Goal: Information Seeking & Learning: Learn about a topic

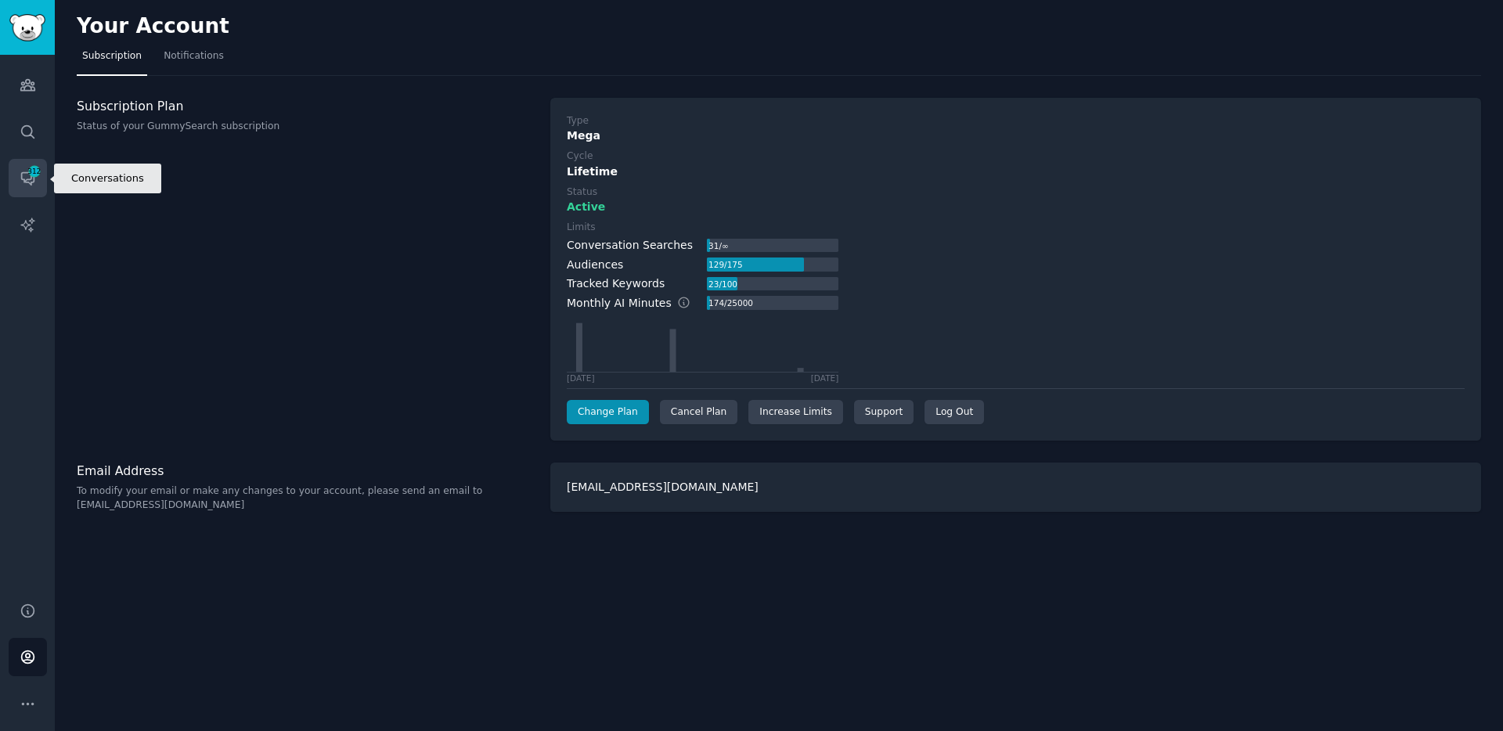
click at [27, 169] on span "312" at bounding box center [34, 171] width 14 height 11
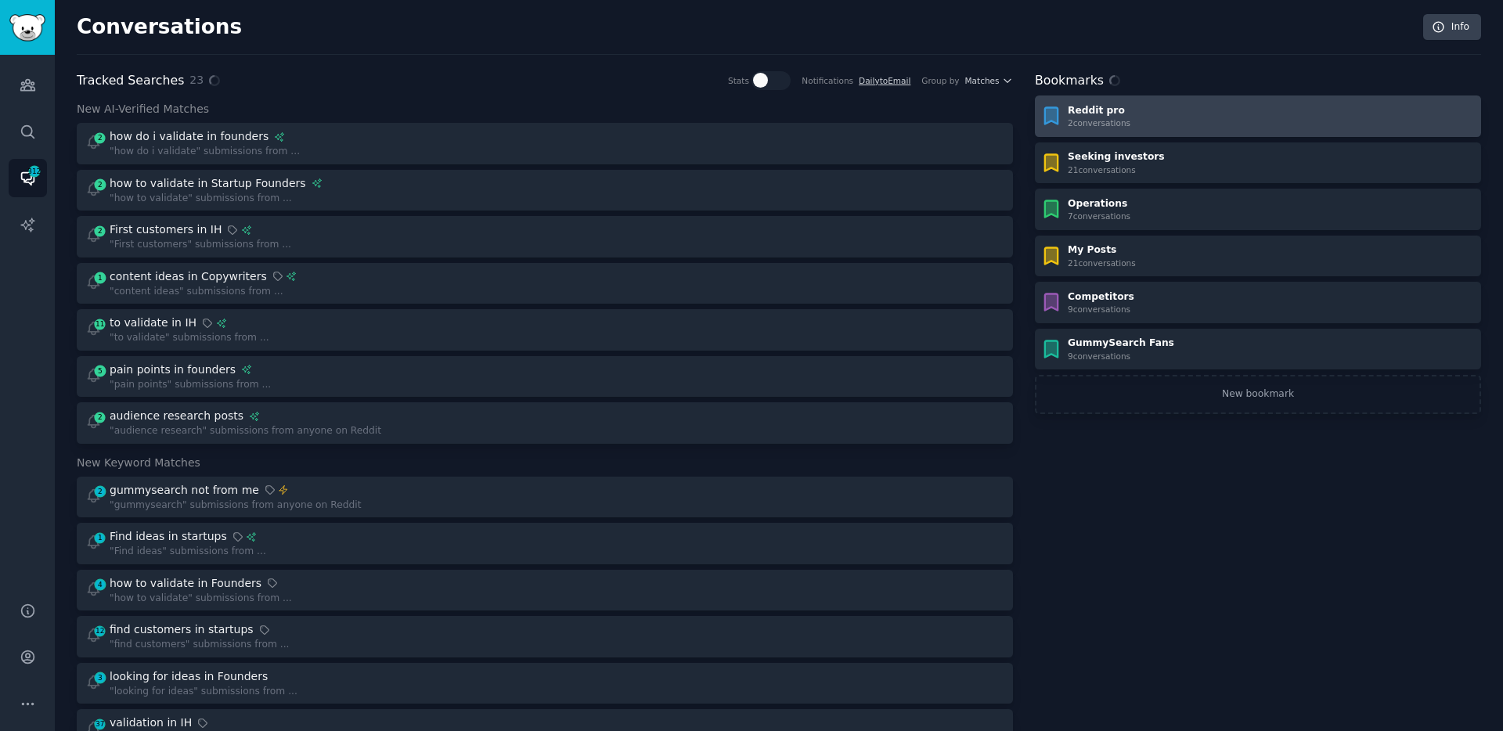
click at [1162, 128] on div "Reddit pro 2 conversation s" at bounding box center [1257, 116] width 435 height 25
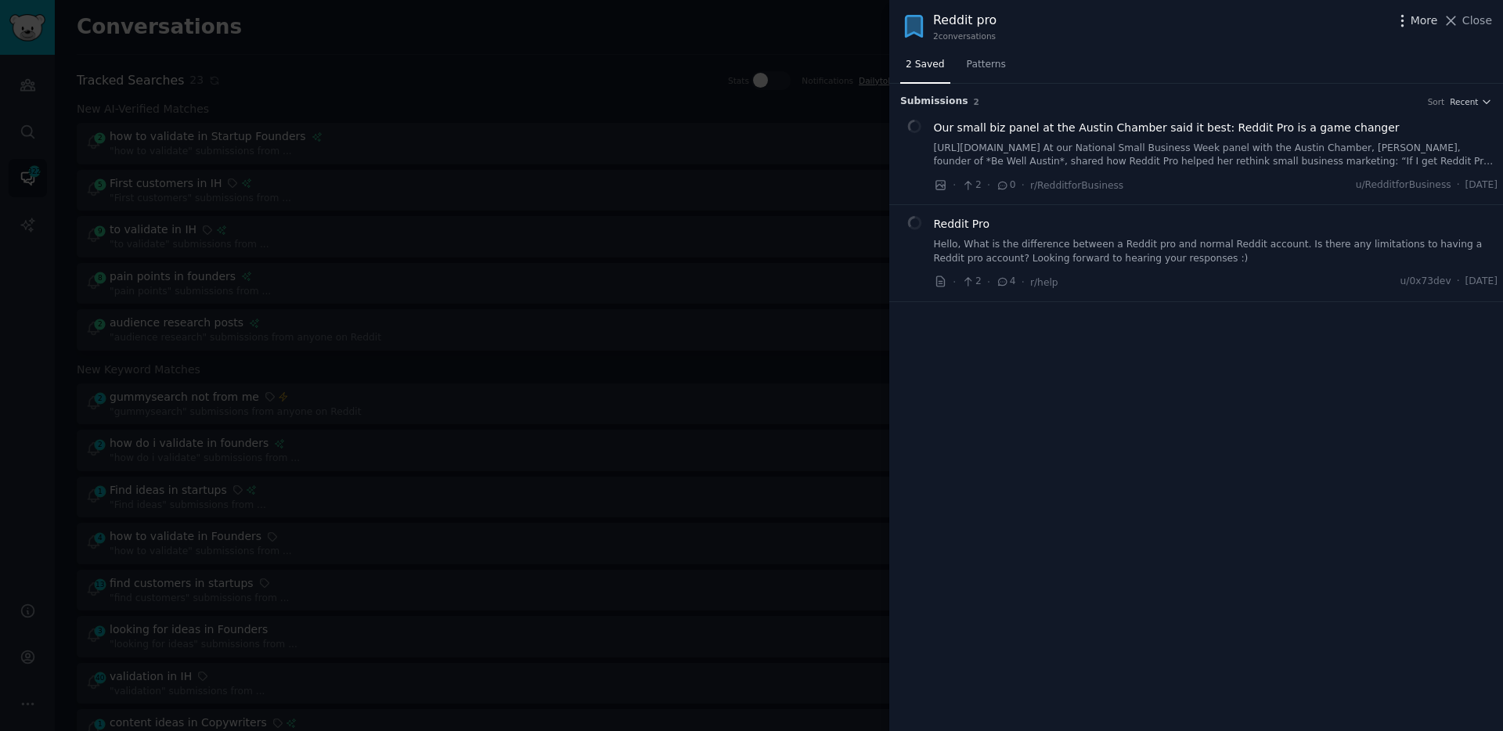
click at [1428, 17] on span "More" at bounding box center [1423, 21] width 27 height 16
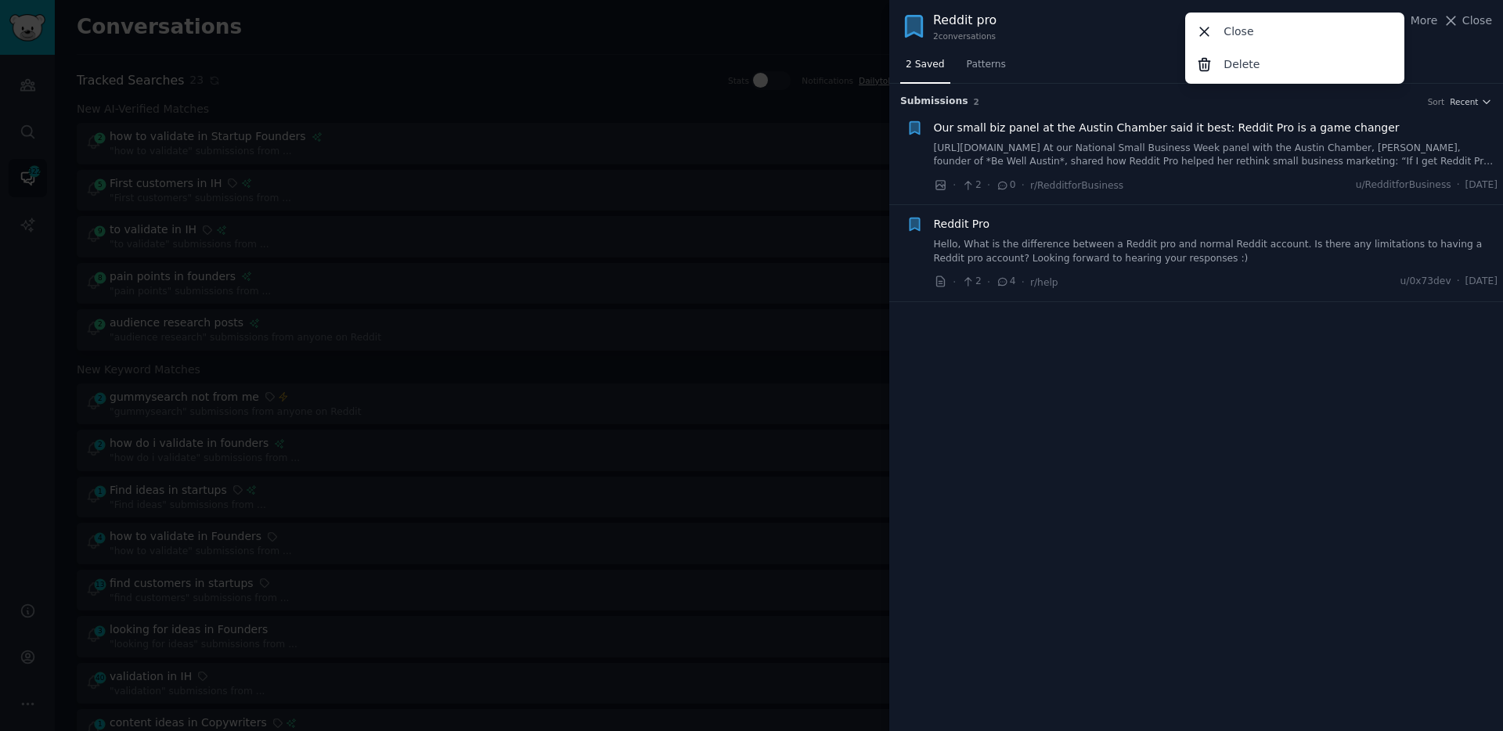
click at [1119, 26] on div "Reddit pro 2 conversation s More Close Delete Close" at bounding box center [1196, 26] width 592 height 31
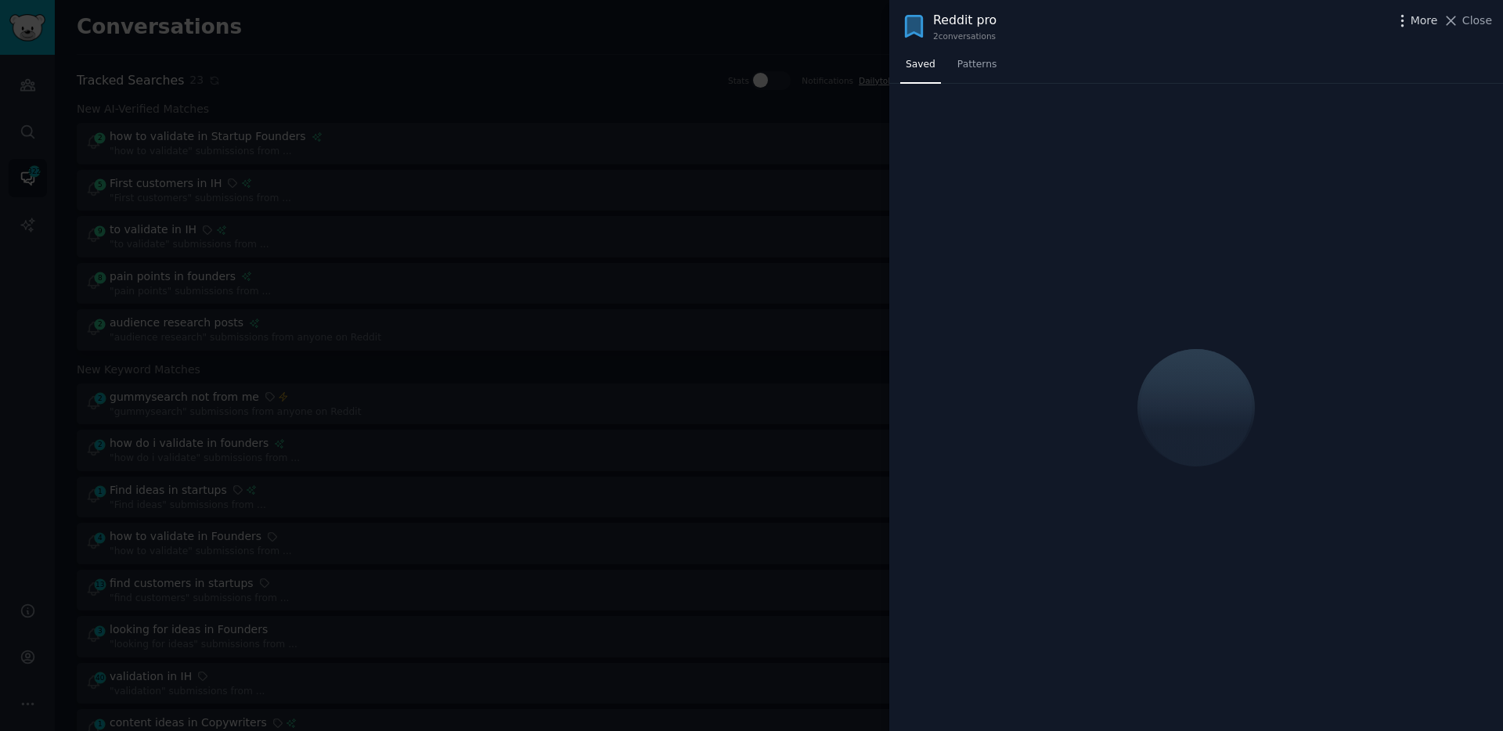
click at [1413, 27] on span "More" at bounding box center [1423, 21] width 27 height 16
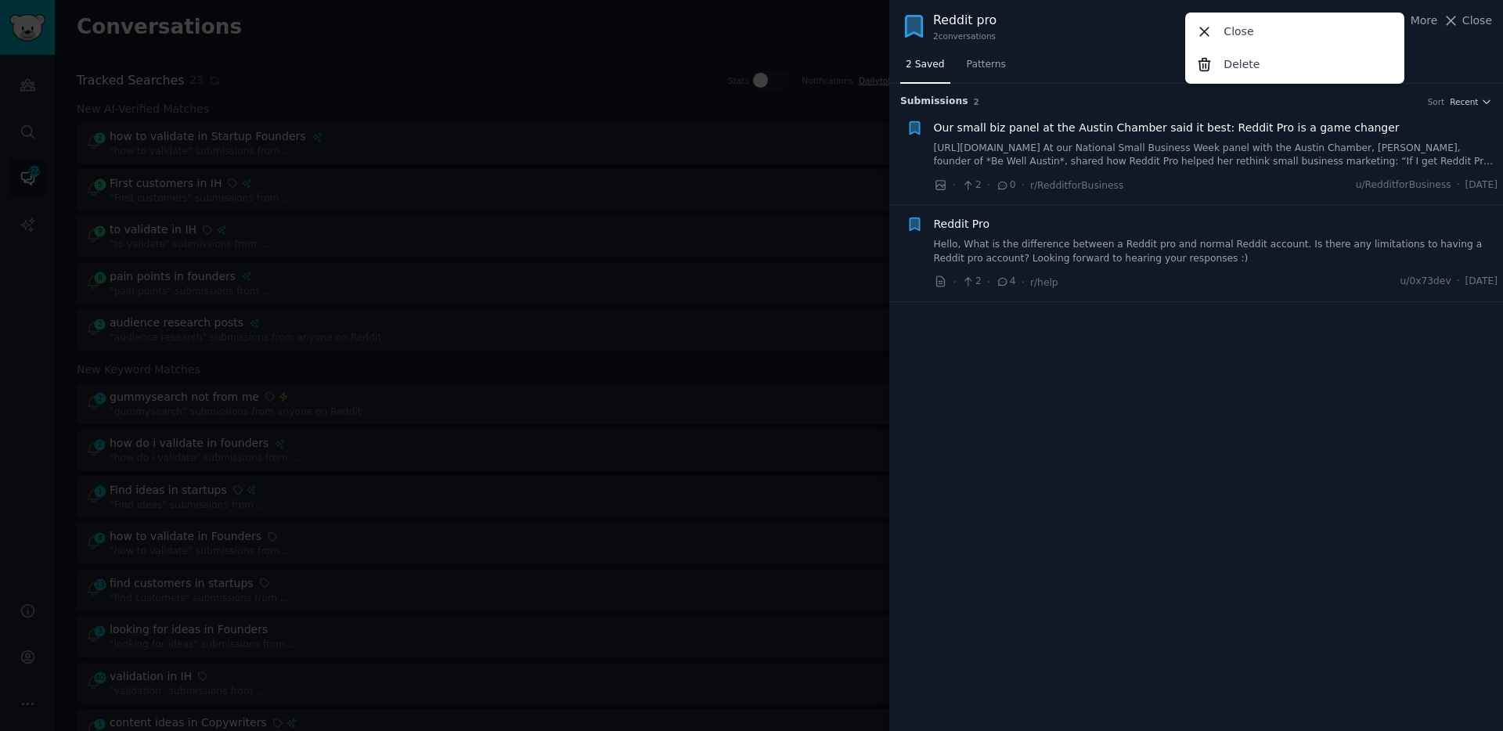
click at [566, 97] on div at bounding box center [751, 365] width 1503 height 731
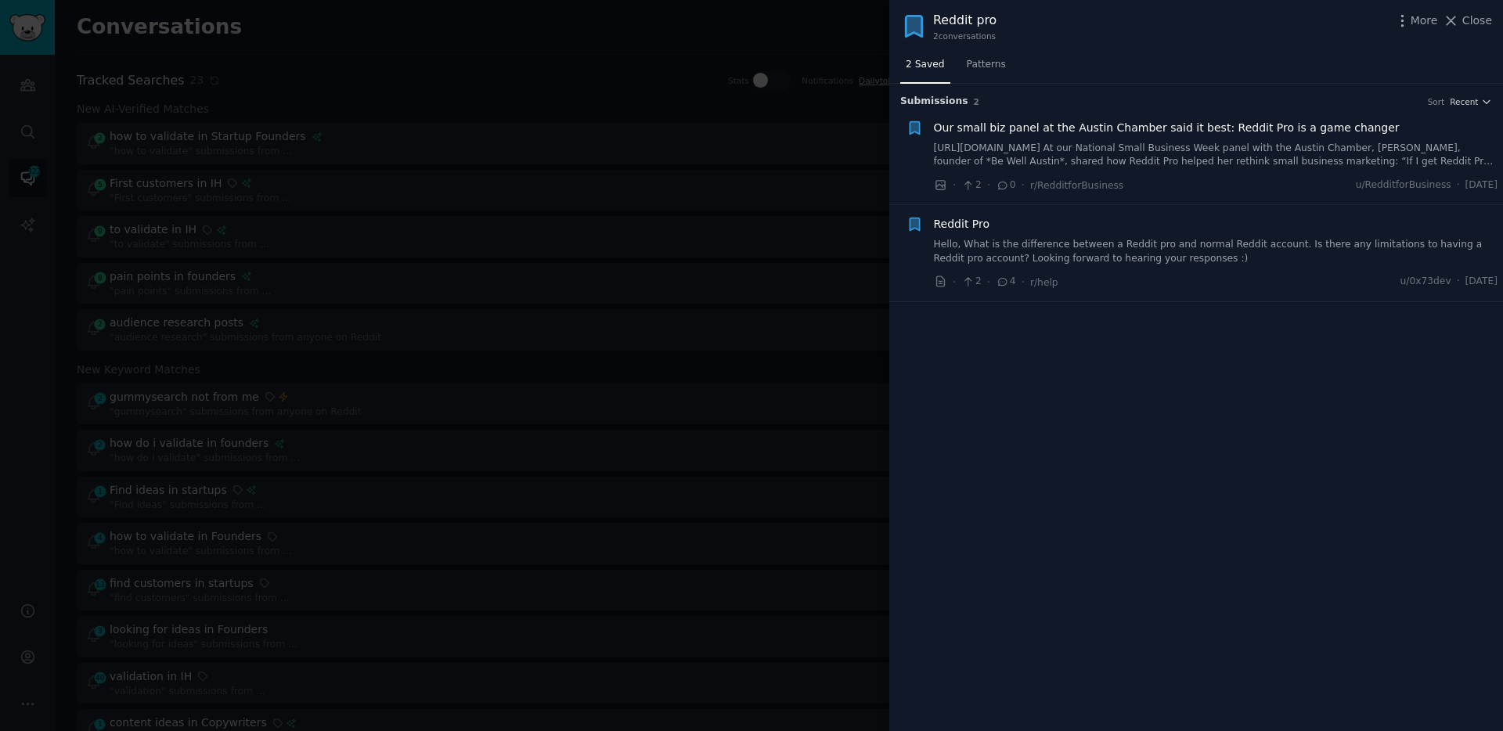
click at [251, 72] on div at bounding box center [751, 365] width 1503 height 731
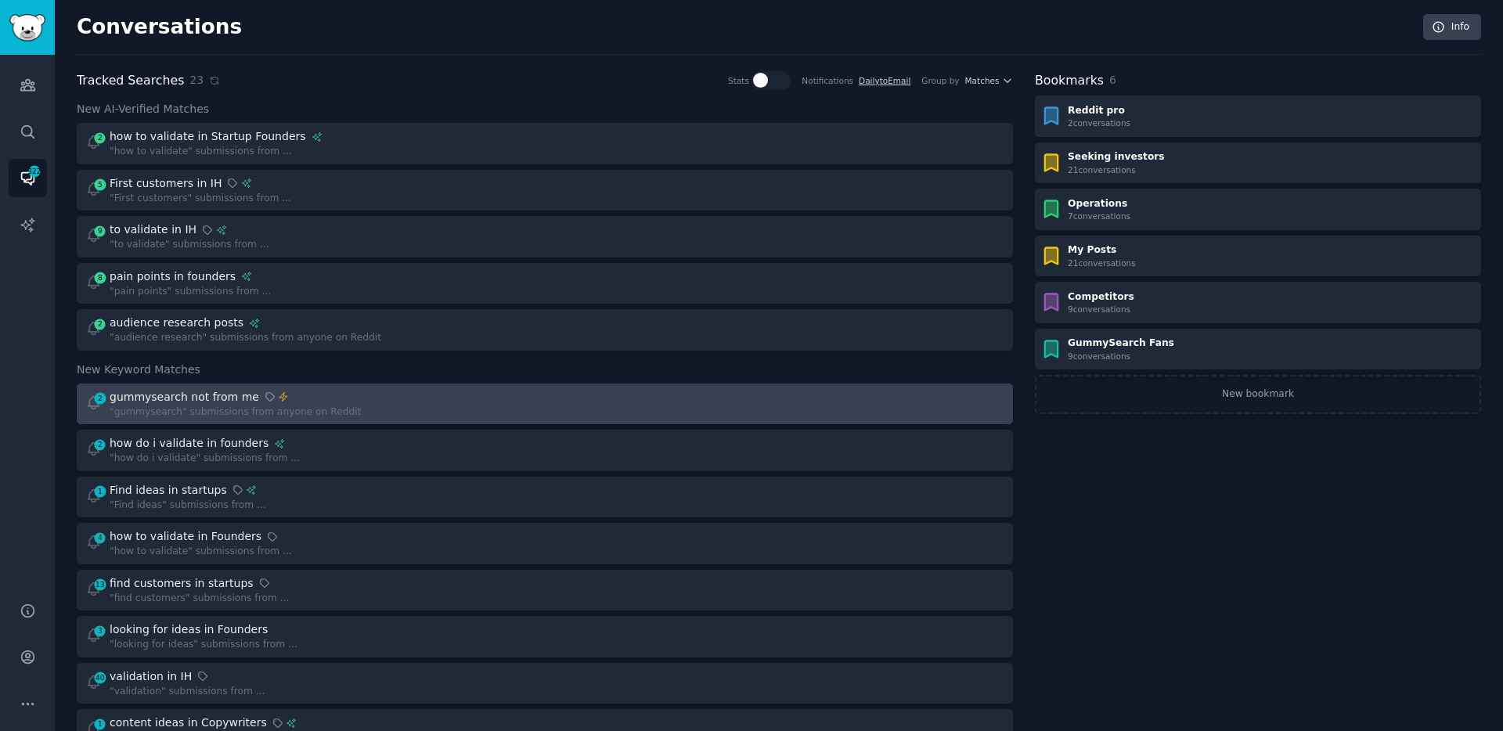
click at [404, 387] on link "2 gummysearch not from me "gummysearch" submissions from anyone on Reddit" at bounding box center [545, 403] width 936 height 41
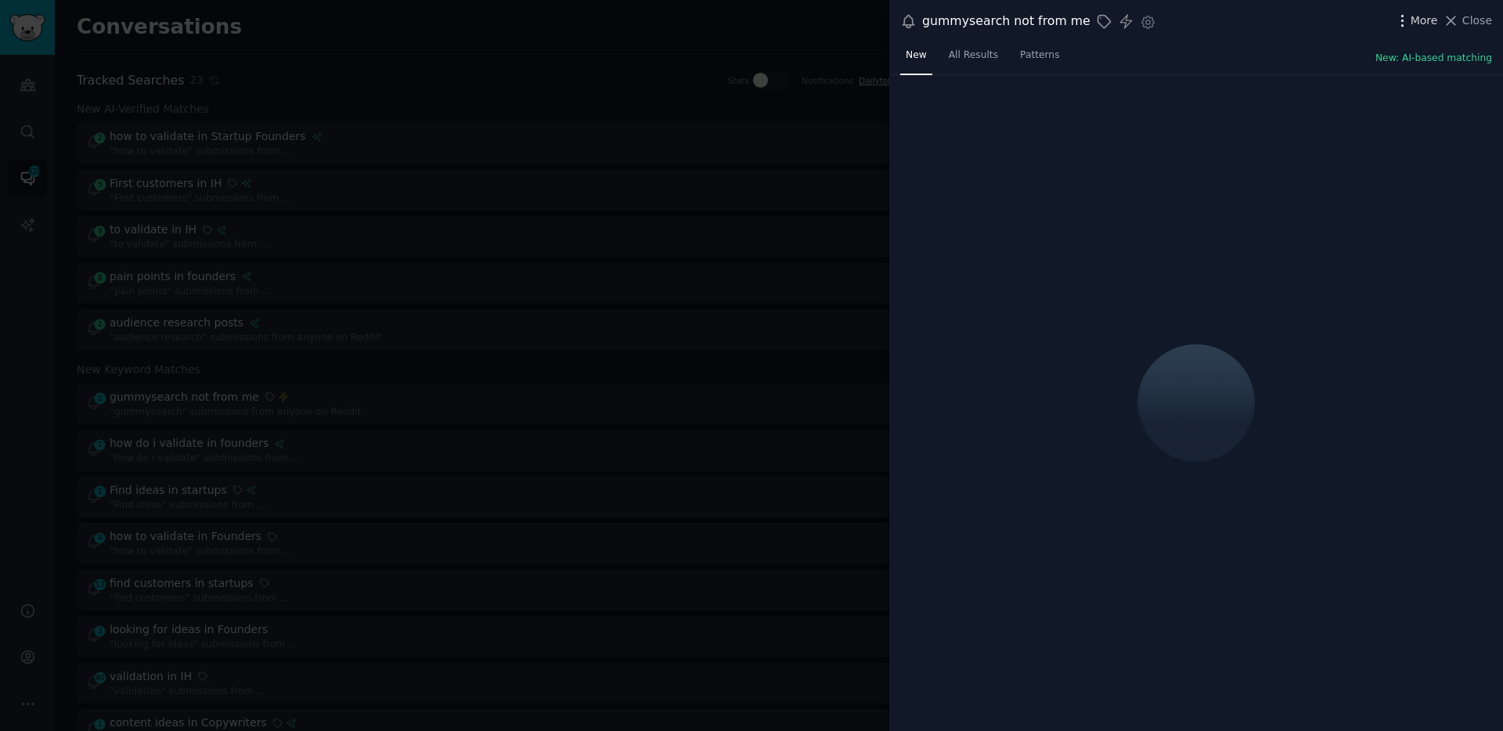
click at [1414, 20] on span "More" at bounding box center [1423, 21] width 27 height 16
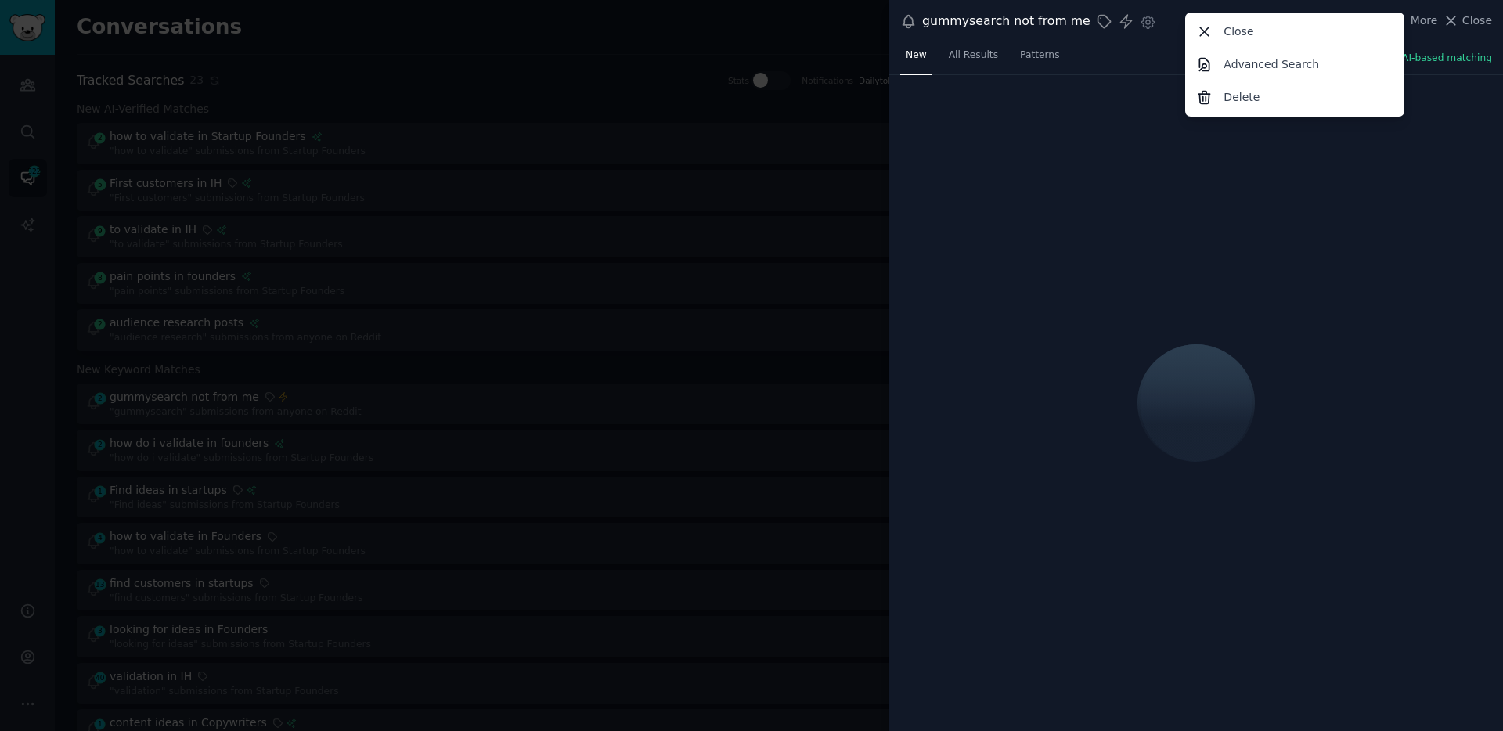
click at [1172, 9] on div "gummysearch not from me Settings More Close Advanced Search Delete Close" at bounding box center [1196, 21] width 614 height 43
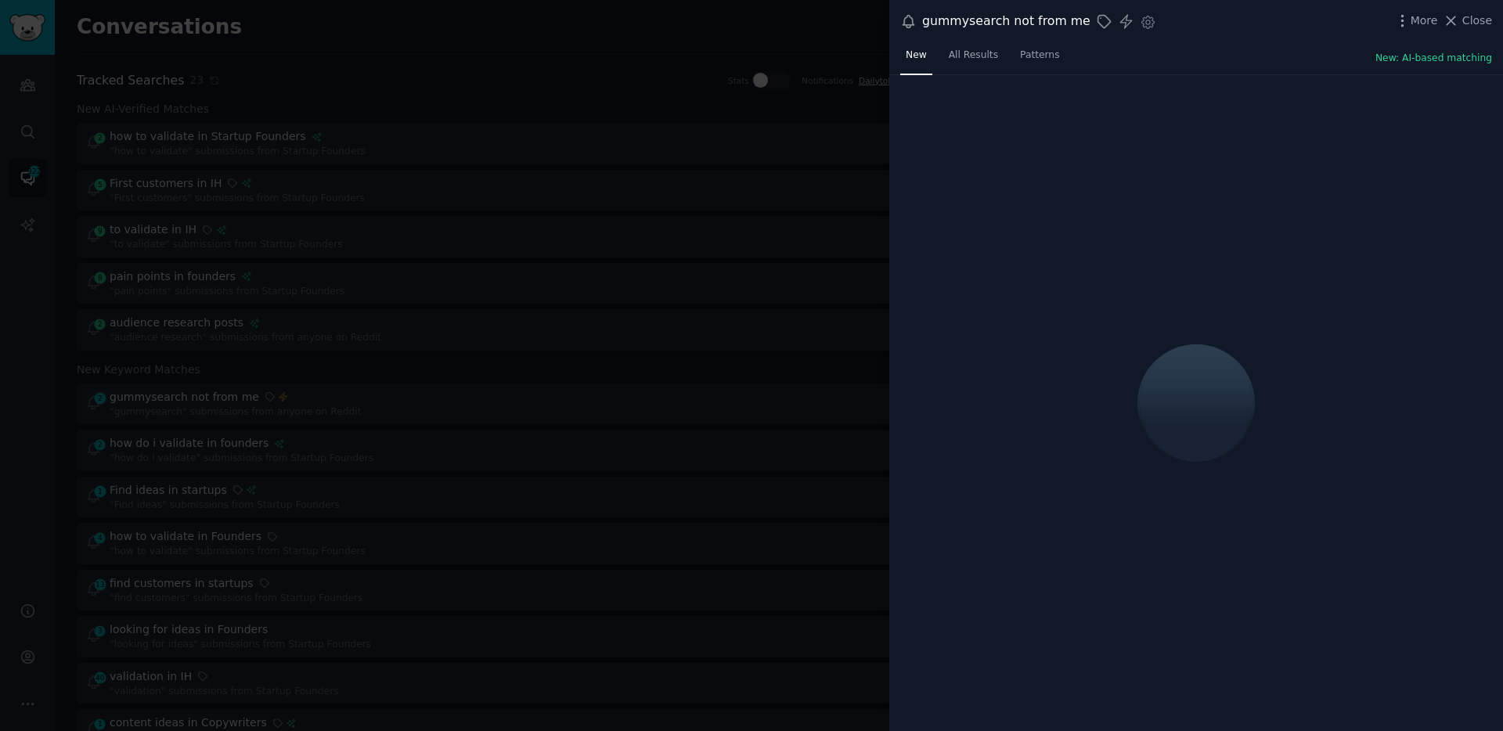
click at [439, 180] on div at bounding box center [751, 365] width 1503 height 731
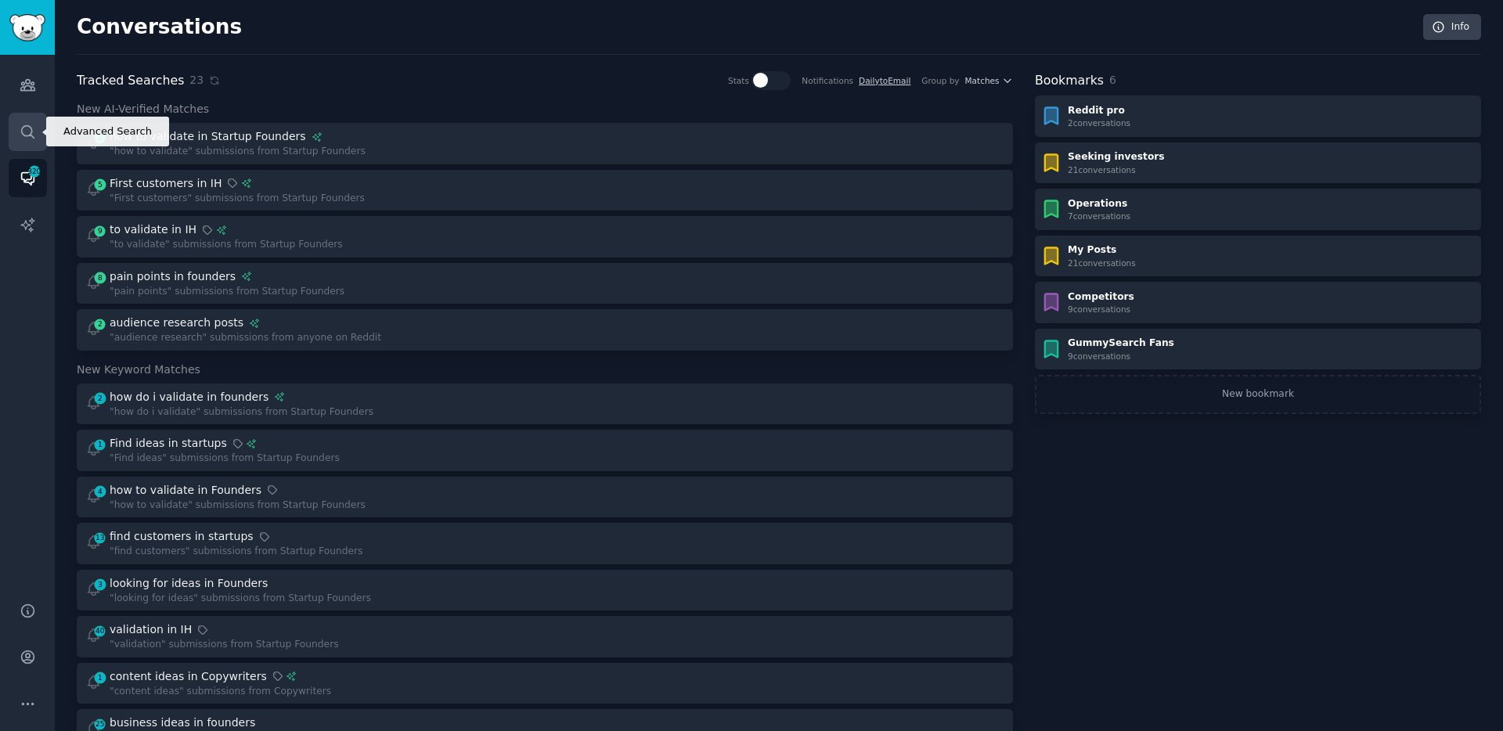
click at [31, 143] on link "Search" at bounding box center [28, 132] width 38 height 38
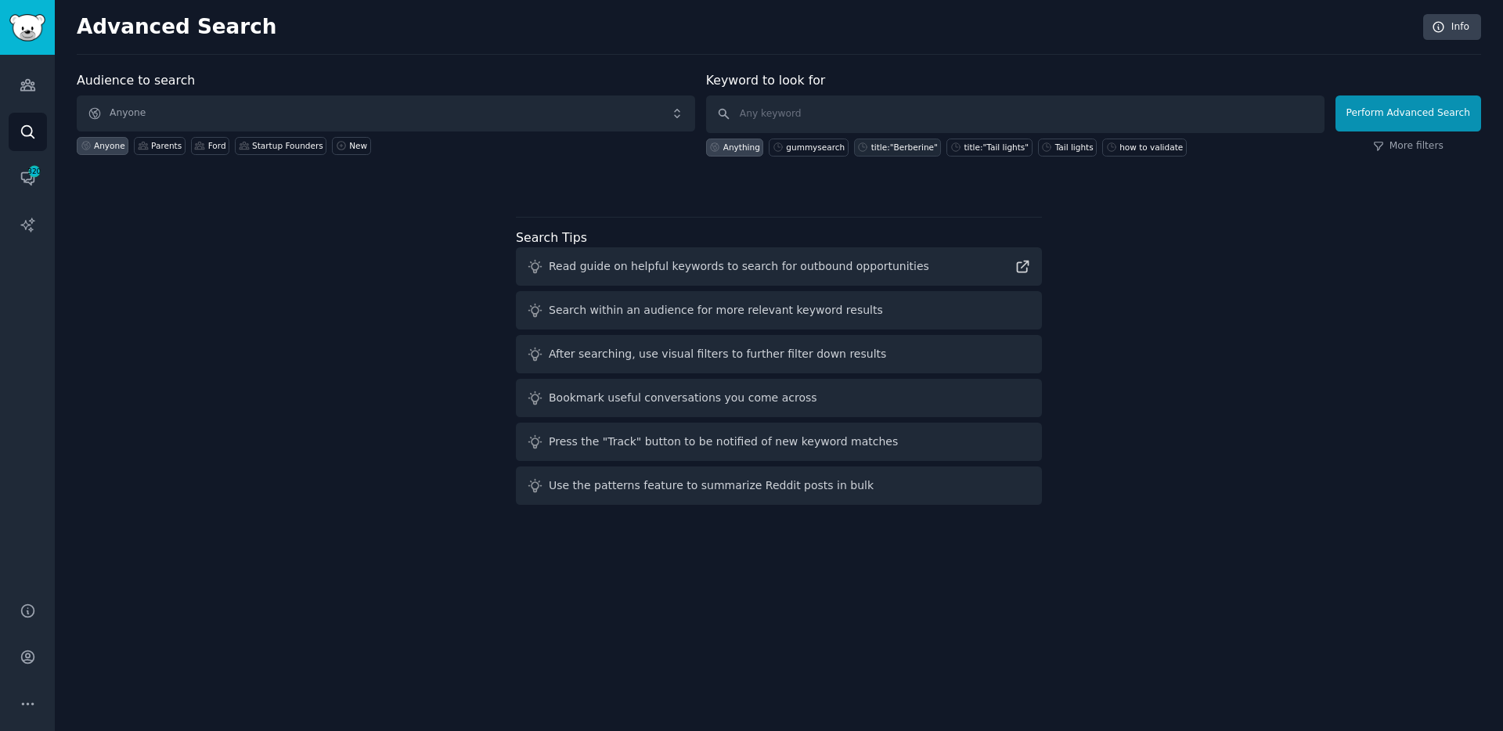
click at [880, 149] on div "title:"Berberine"" at bounding box center [904, 147] width 67 height 11
type input "title:"Berberine""
click at [1465, 103] on button "Perform Advanced Search" at bounding box center [1408, 113] width 146 height 36
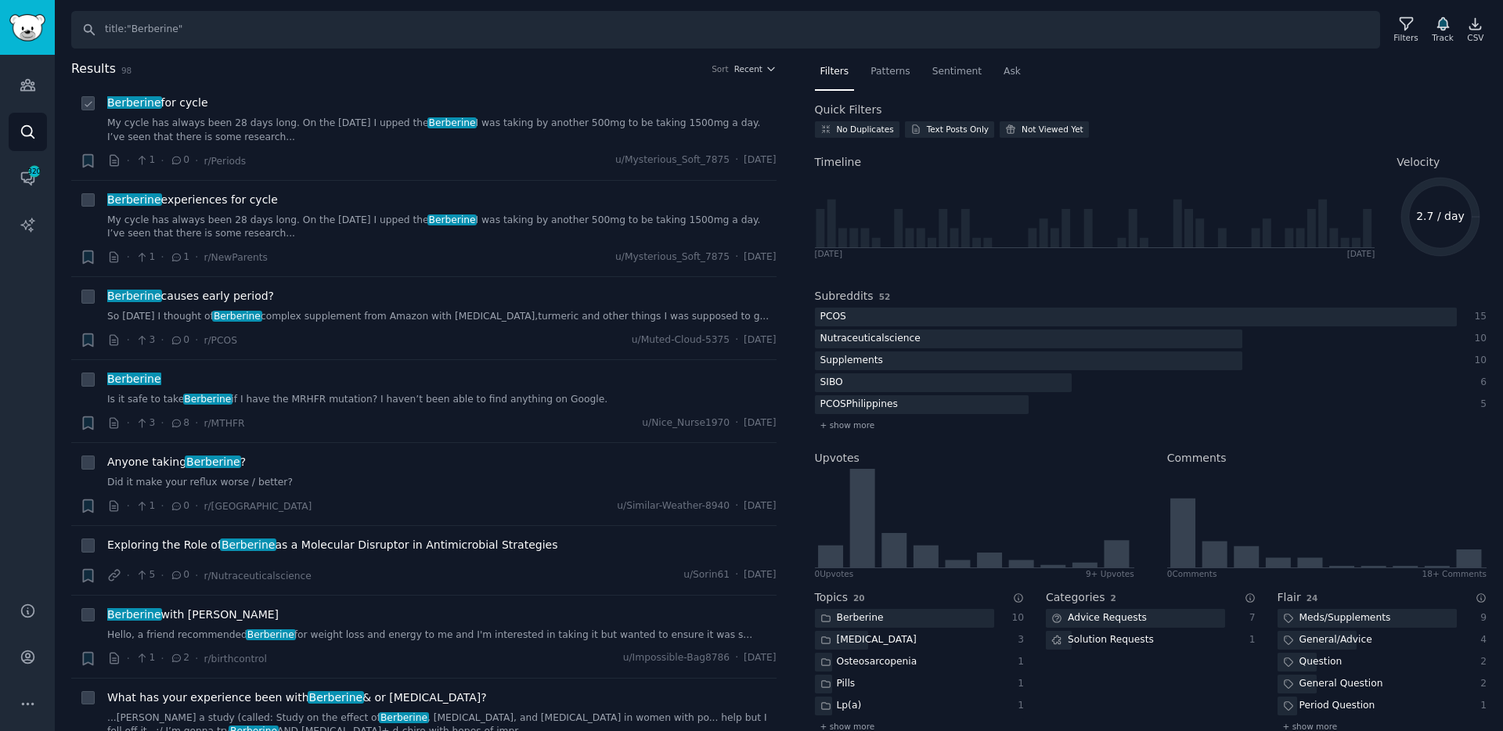
click at [90, 101] on icon at bounding box center [88, 104] width 11 height 11
checkbox input "false"
click at [37, 122] on link "Search" at bounding box center [28, 132] width 38 height 38
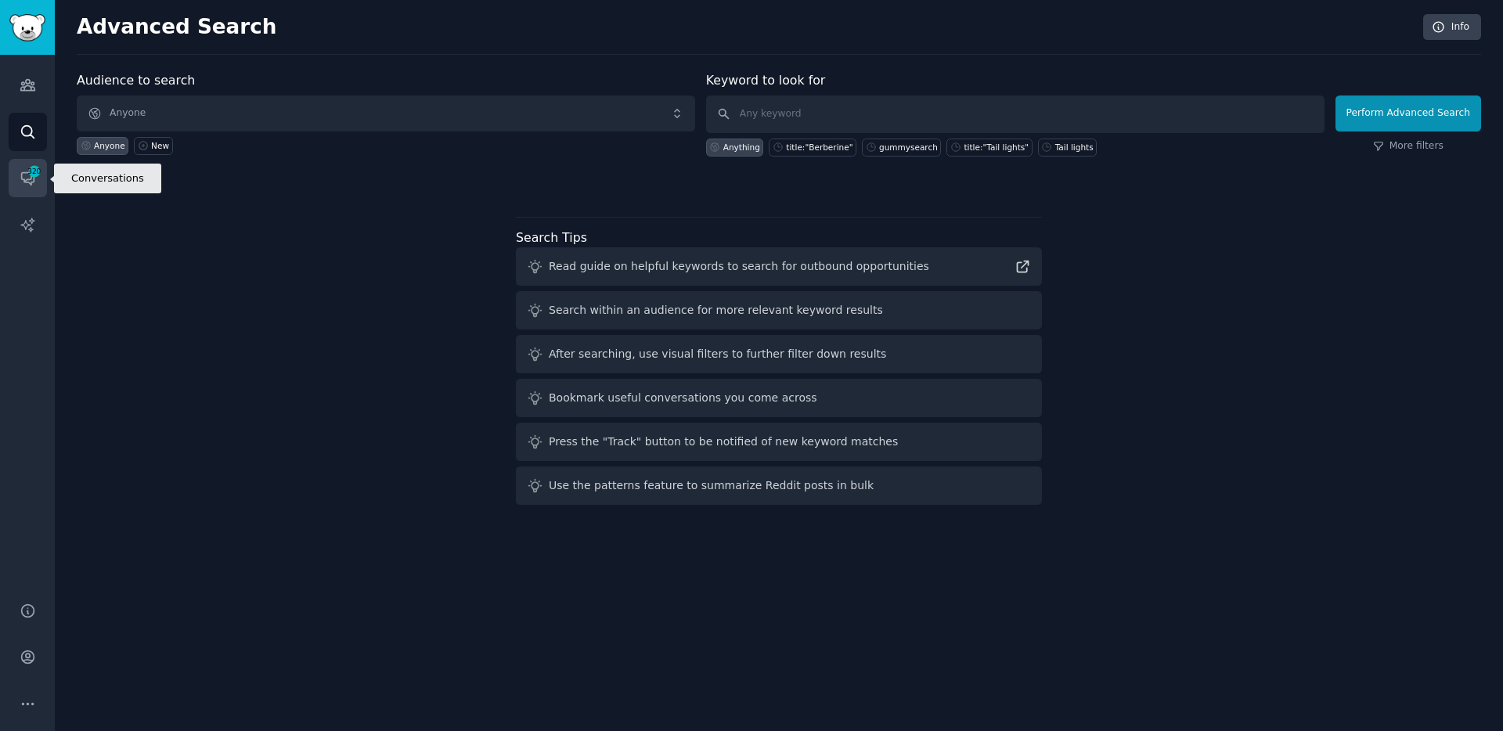
click at [34, 180] on icon "Sidebar" at bounding box center [27, 179] width 13 height 13
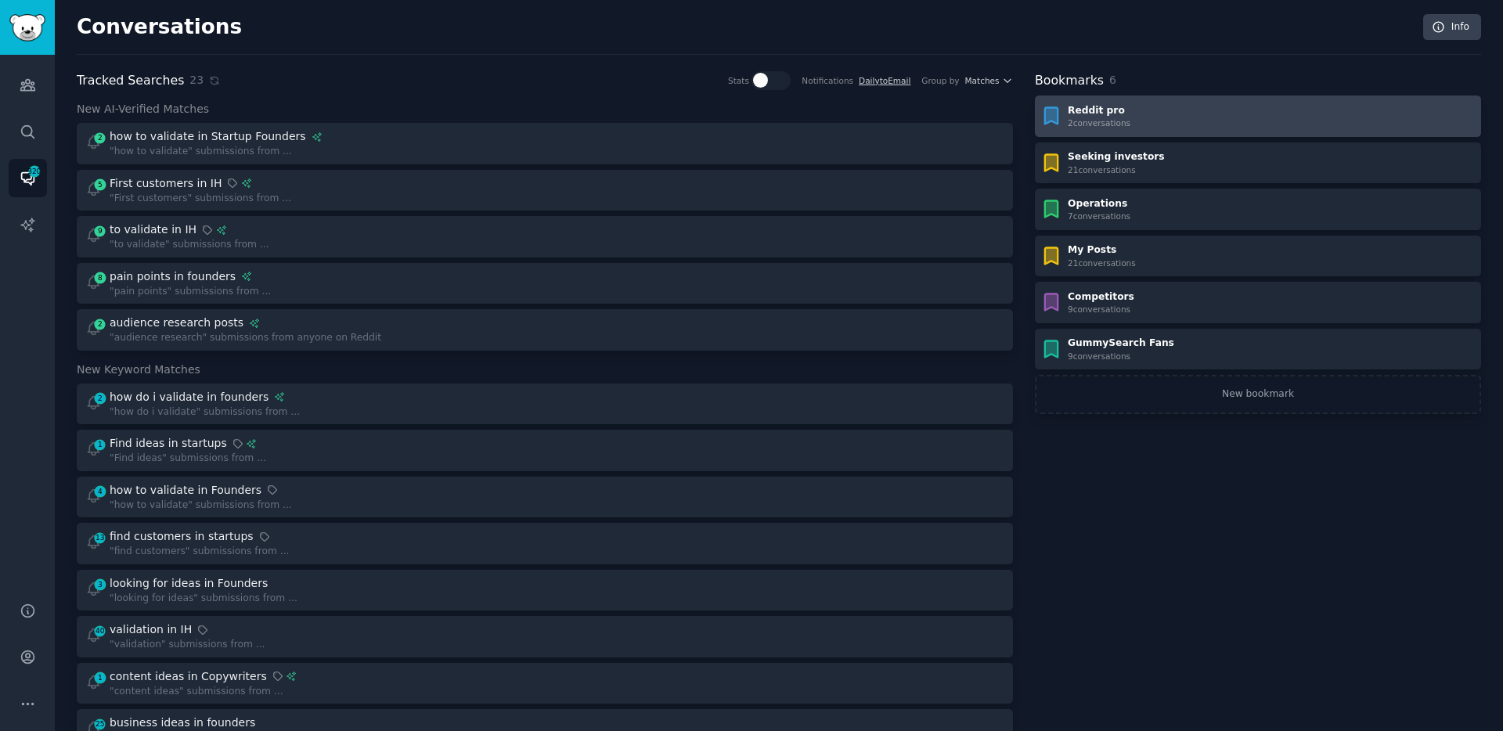
click at [1198, 113] on div "Reddit pro 2 conversation s" at bounding box center [1257, 116] width 435 height 25
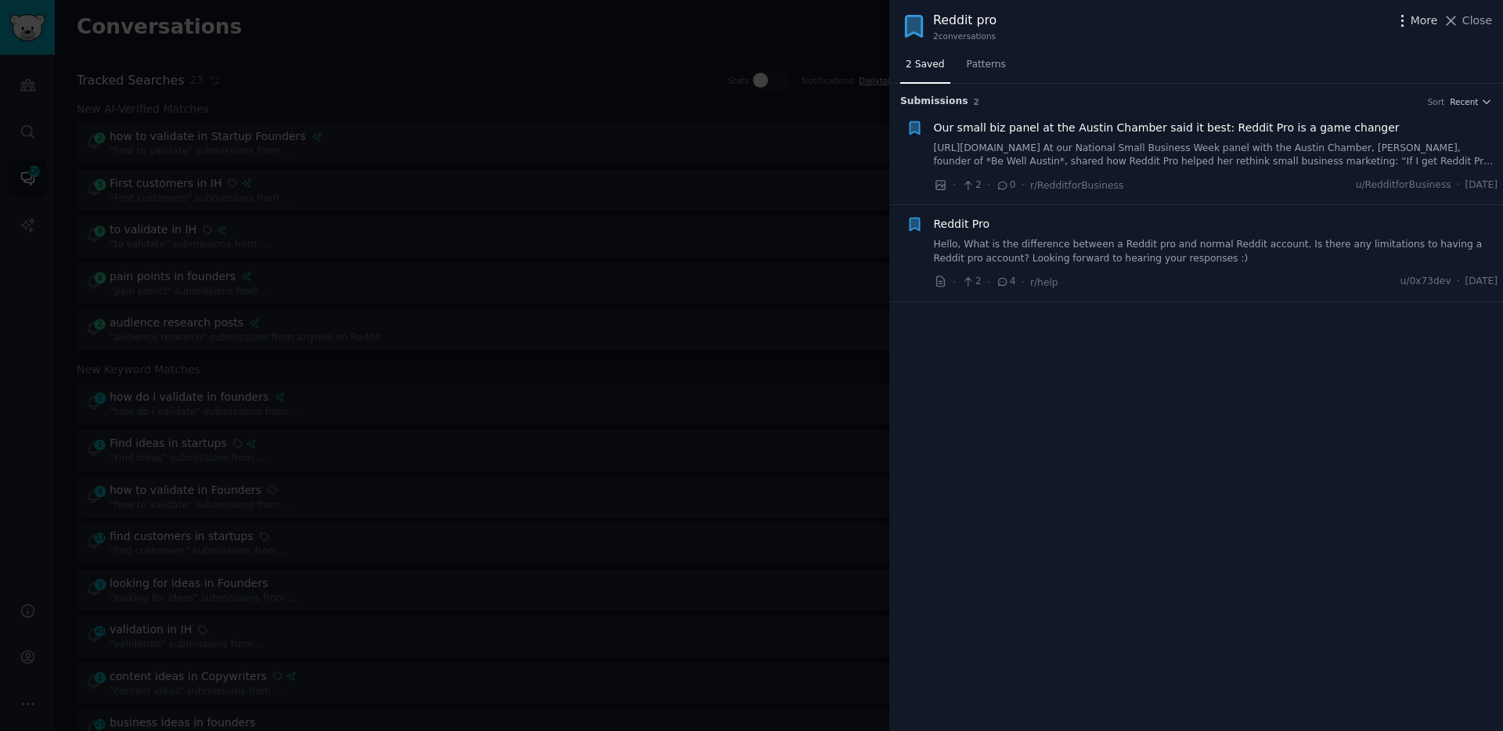
click at [1412, 20] on span "More" at bounding box center [1423, 21] width 27 height 16
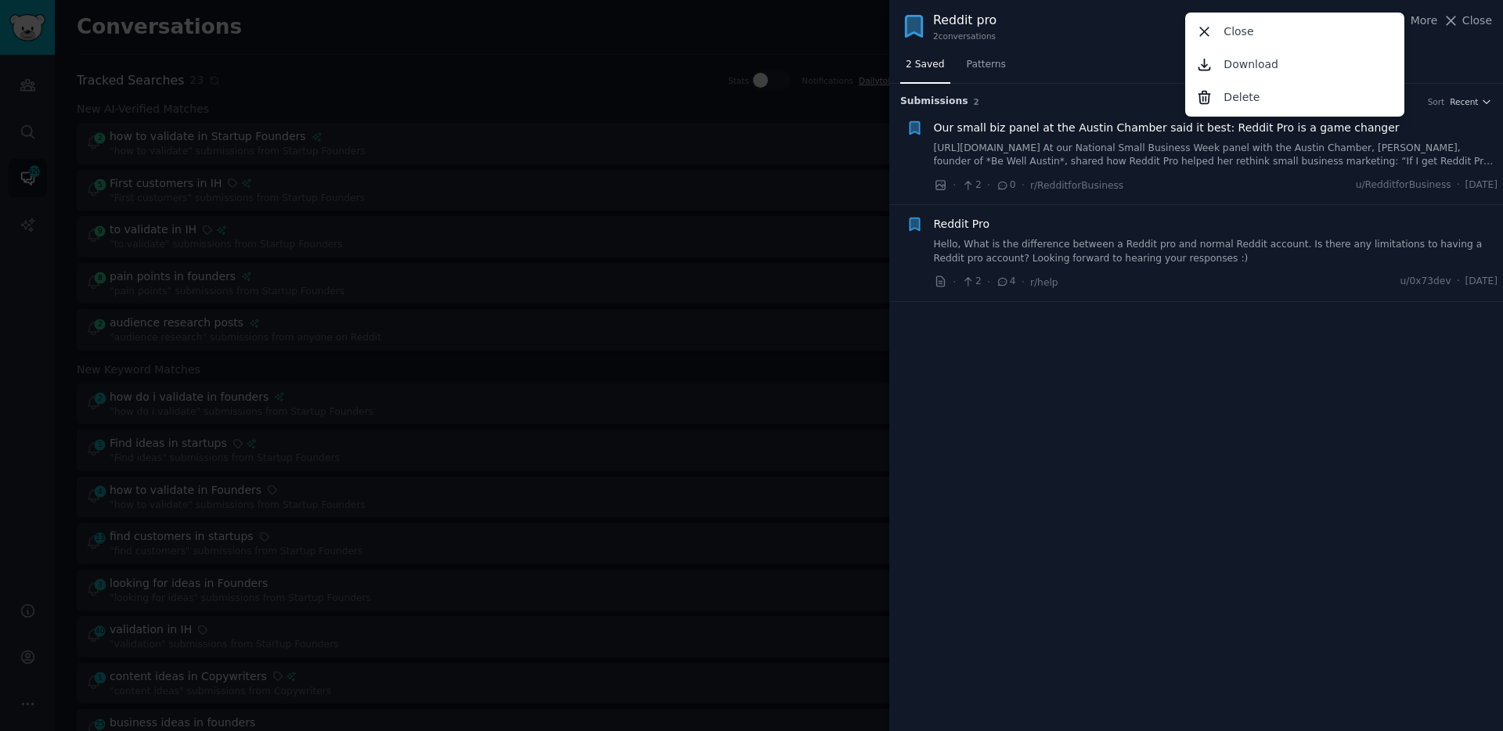
click at [1121, 45] on div "Reddit pro 2 conversation s More Close Download Delete Close" at bounding box center [1196, 26] width 614 height 52
